Goal: Obtain resource: Obtain resource

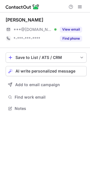
scroll to position [104, 90]
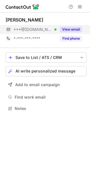
click at [71, 28] on button "View email" at bounding box center [71, 30] width 22 height 6
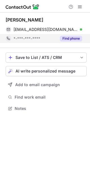
click at [71, 37] on button "Find phone" at bounding box center [71, 39] width 22 height 6
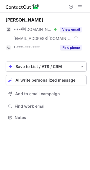
scroll to position [113, 90]
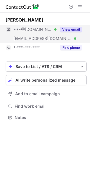
click at [70, 29] on button "View email" at bounding box center [71, 30] width 22 height 6
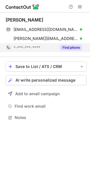
click at [69, 47] on button "Find phone" at bounding box center [71, 48] width 22 height 6
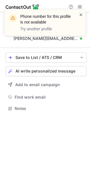
click at [81, 14] on span at bounding box center [81, 15] width 5 height 6
